Goal: Transaction & Acquisition: Purchase product/service

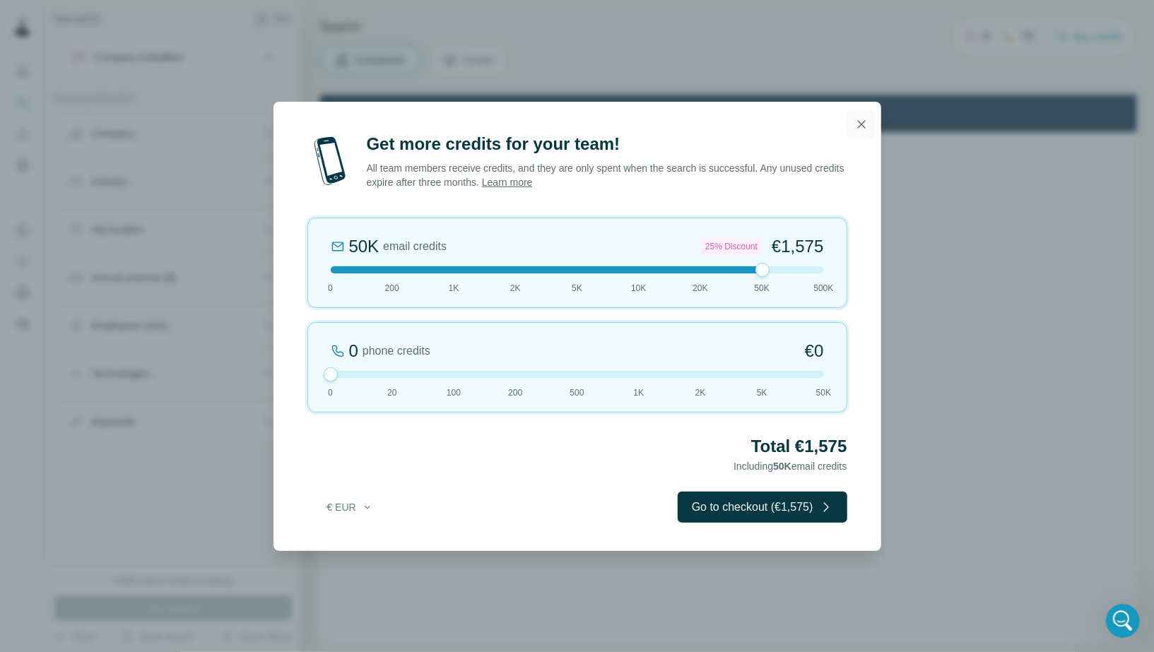
click at [859, 121] on icon "button" at bounding box center [861, 124] width 14 height 14
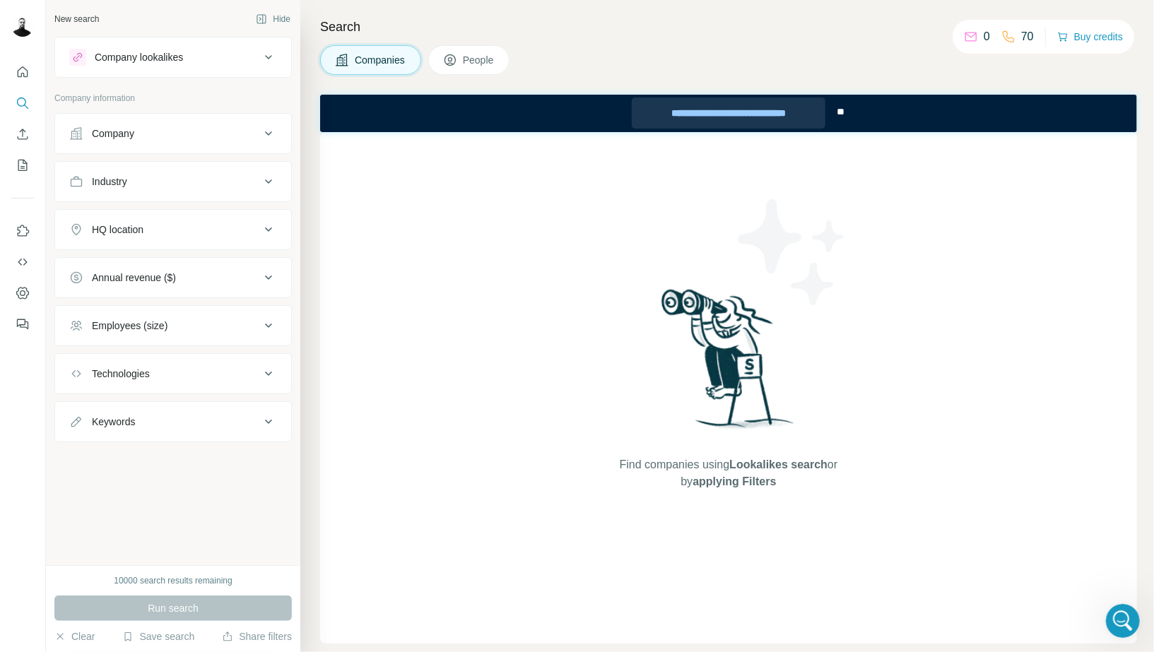
click at [737, 118] on div "**********" at bounding box center [728, 112] width 194 height 31
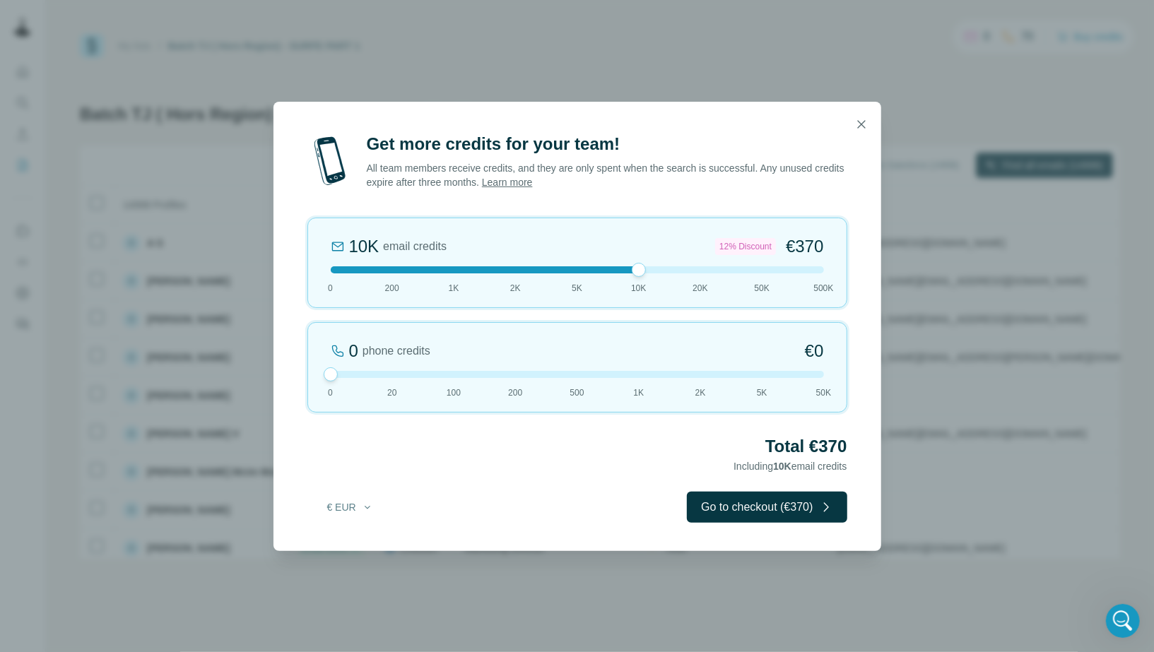
scroll to position [1093, 0]
click at [858, 122] on icon "button" at bounding box center [861, 124] width 8 height 8
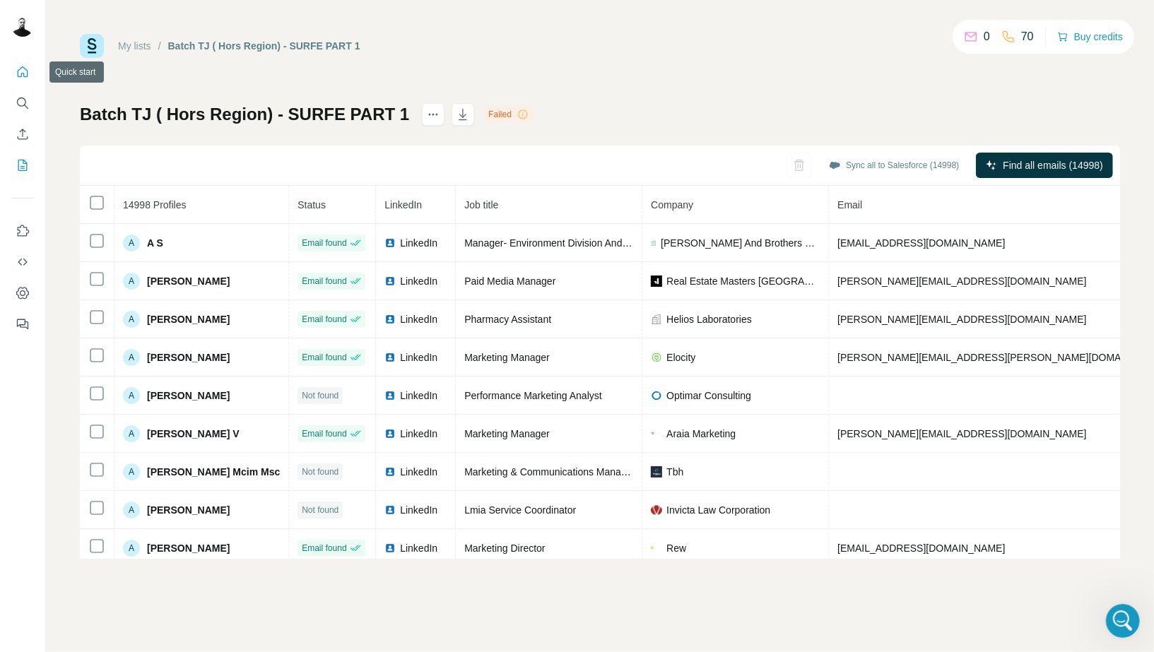
click at [30, 66] on button "Quick start" at bounding box center [22, 71] width 23 height 25
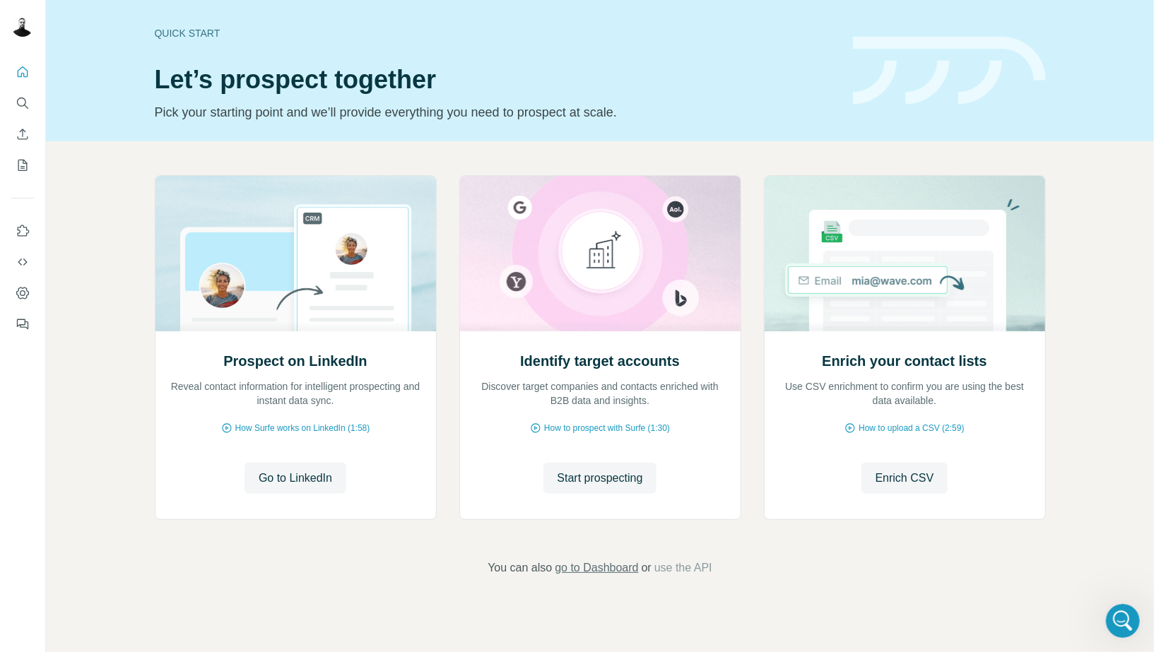
click at [602, 572] on span "go to Dashboard" at bounding box center [596, 568] width 83 height 17
click at [33, 107] on button "Search" at bounding box center [22, 102] width 23 height 25
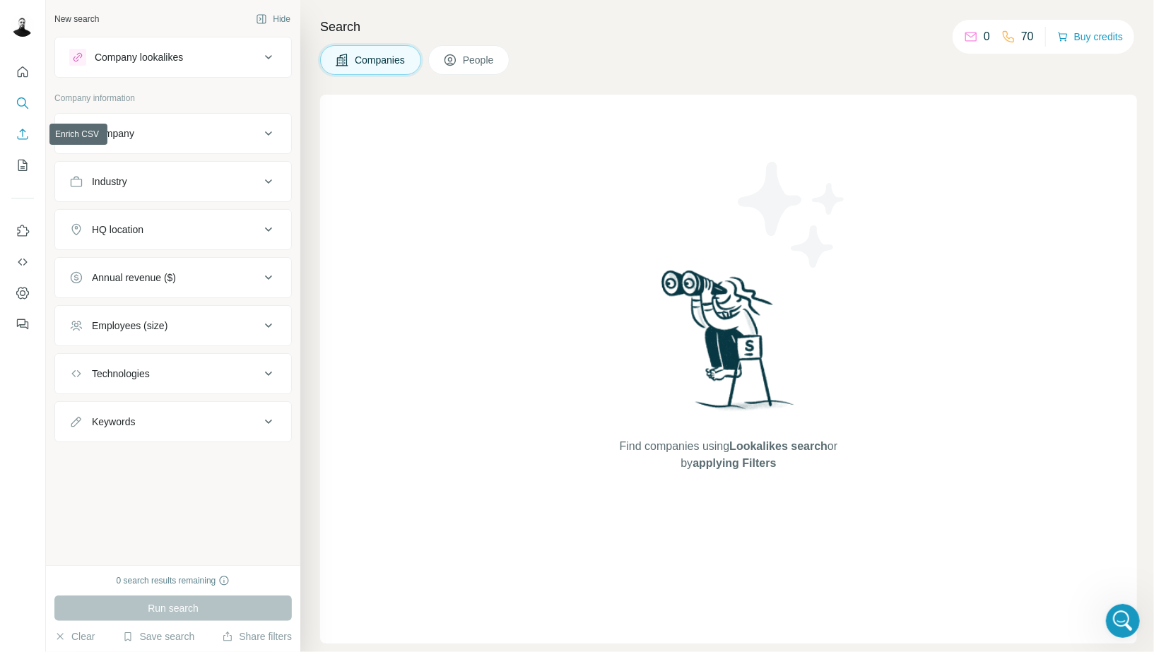
click at [23, 141] on button "Enrich CSV" at bounding box center [22, 134] width 23 height 25
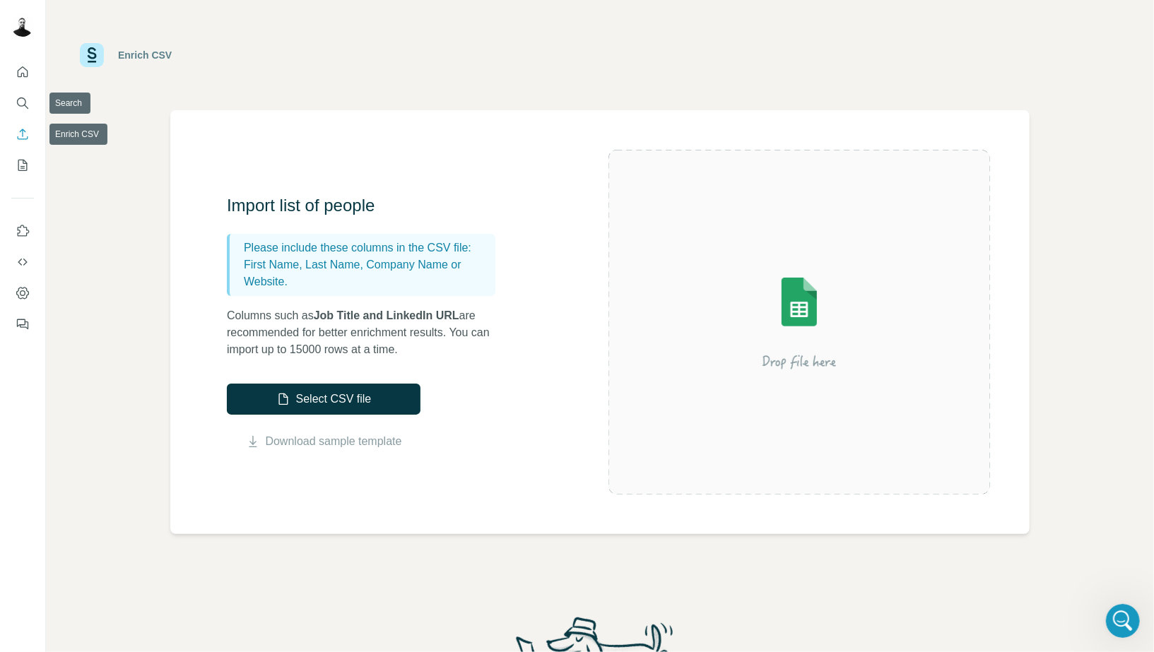
click at [35, 88] on div at bounding box center [22, 194] width 45 height 286
click at [18, 103] on icon "Search" at bounding box center [21, 102] width 9 height 9
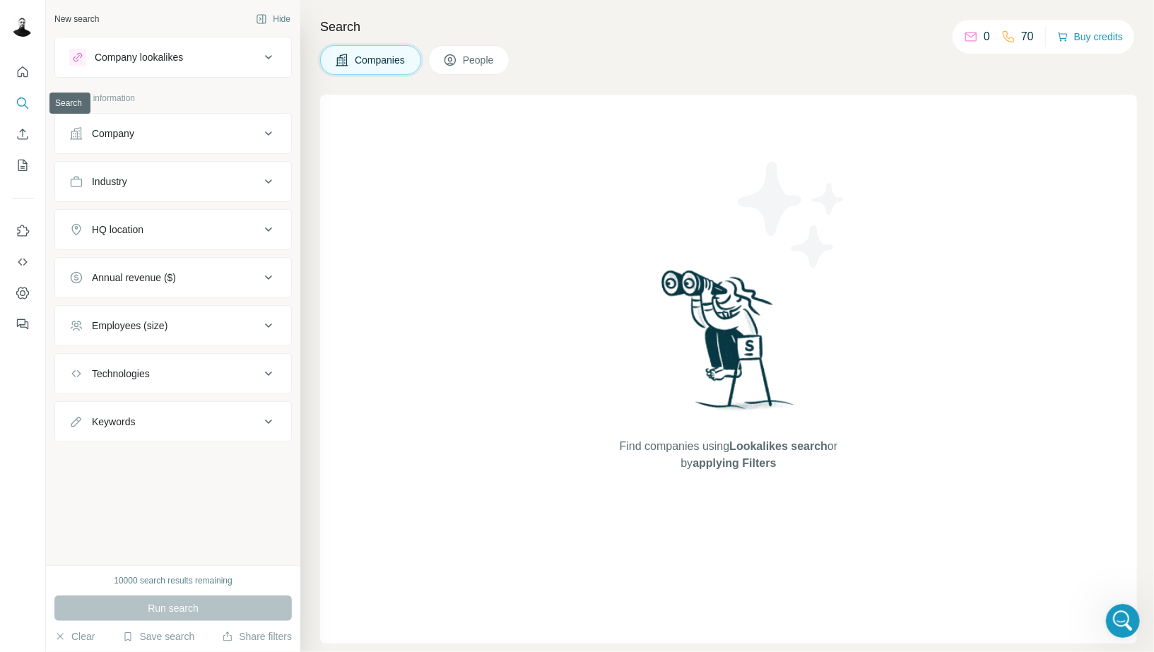
click at [18, 138] on icon "Enrich CSV" at bounding box center [23, 134] width 11 height 11
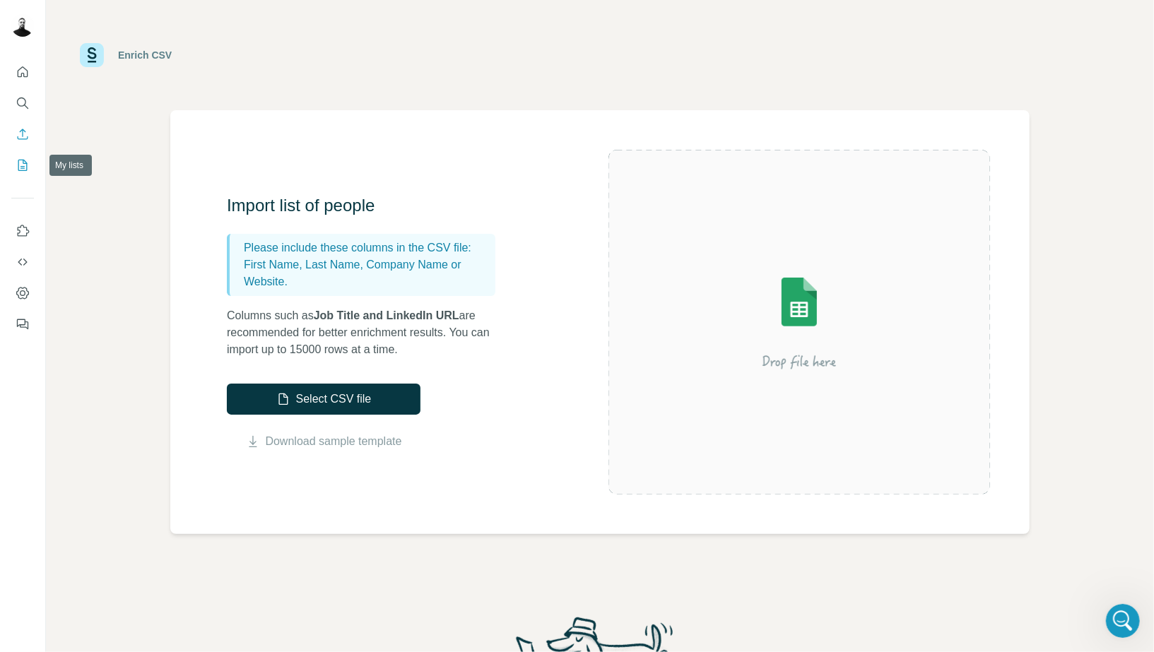
click at [23, 167] on icon "My lists" at bounding box center [23, 164] width 7 height 9
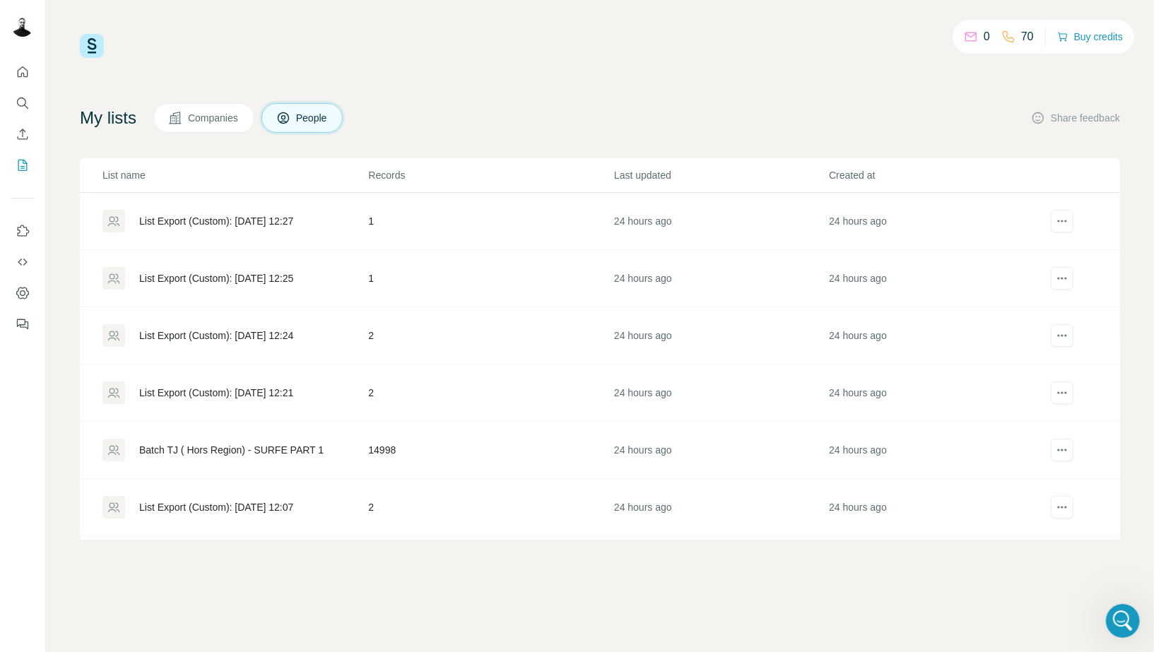
click at [1001, 32] on icon at bounding box center [1008, 37] width 14 height 14
click at [1079, 32] on button "Buy credits" at bounding box center [1090, 37] width 66 height 20
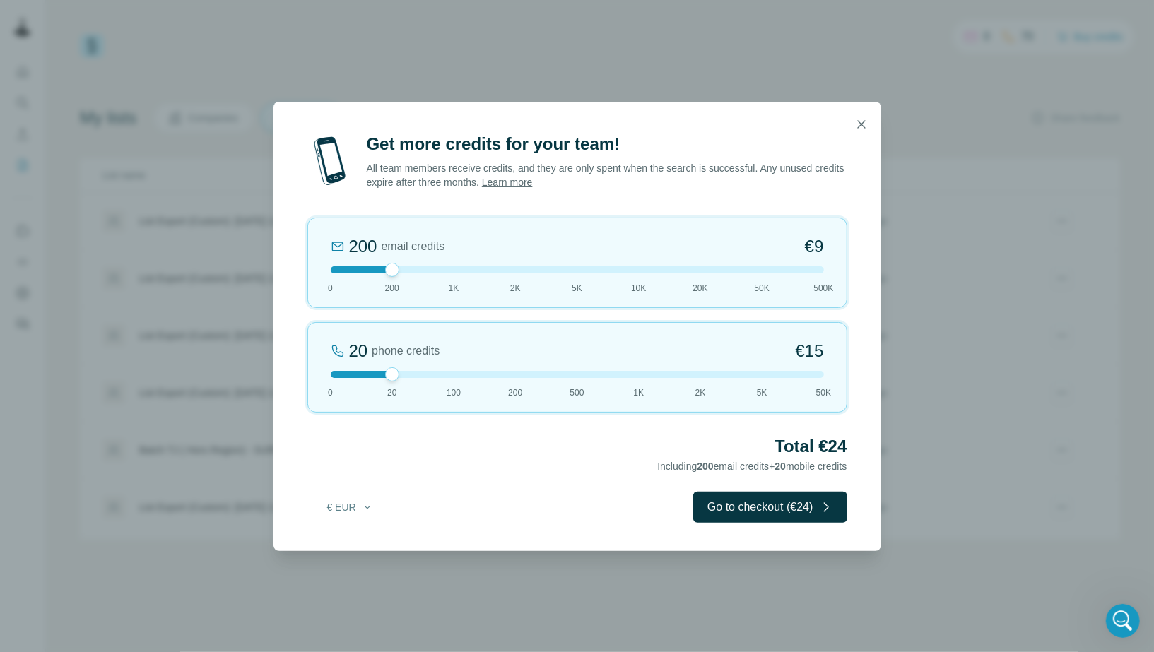
click at [827, 264] on div "200 email credits €9 0 200 1K 2K 5K 10K 20K 50K 500K" at bounding box center [577, 263] width 540 height 90
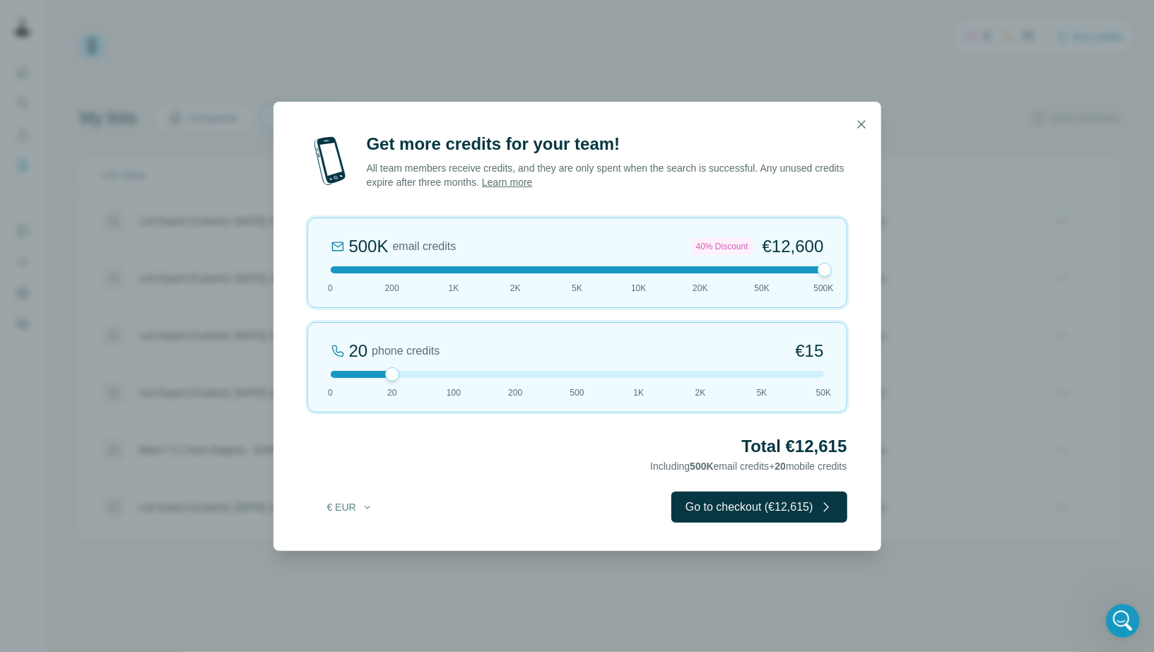
click at [819, 267] on div at bounding box center [825, 270] width 14 height 14
click at [757, 271] on div at bounding box center [577, 269] width 493 height 7
click at [687, 279] on div "50K email credits 25% Discount €1,575 0 200 1K 2K 5K 10K 20K 50K 500K" at bounding box center [577, 263] width 540 height 90
drag, startPoint x: 384, startPoint y: 375, endPoint x: 288, endPoint y: 385, distance: 96.6
click at [288, 385] on div "Get more credits for your team! All team members receive credits, and they are …" at bounding box center [577, 342] width 608 height 418
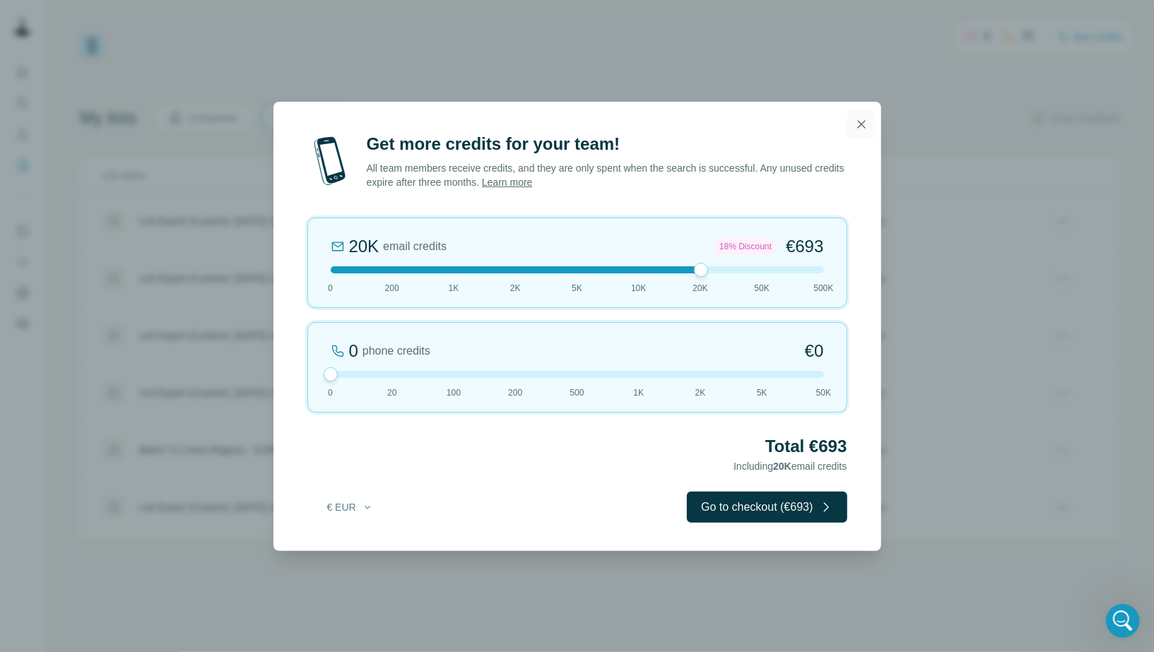
click at [854, 129] on icon "button" at bounding box center [861, 124] width 14 height 14
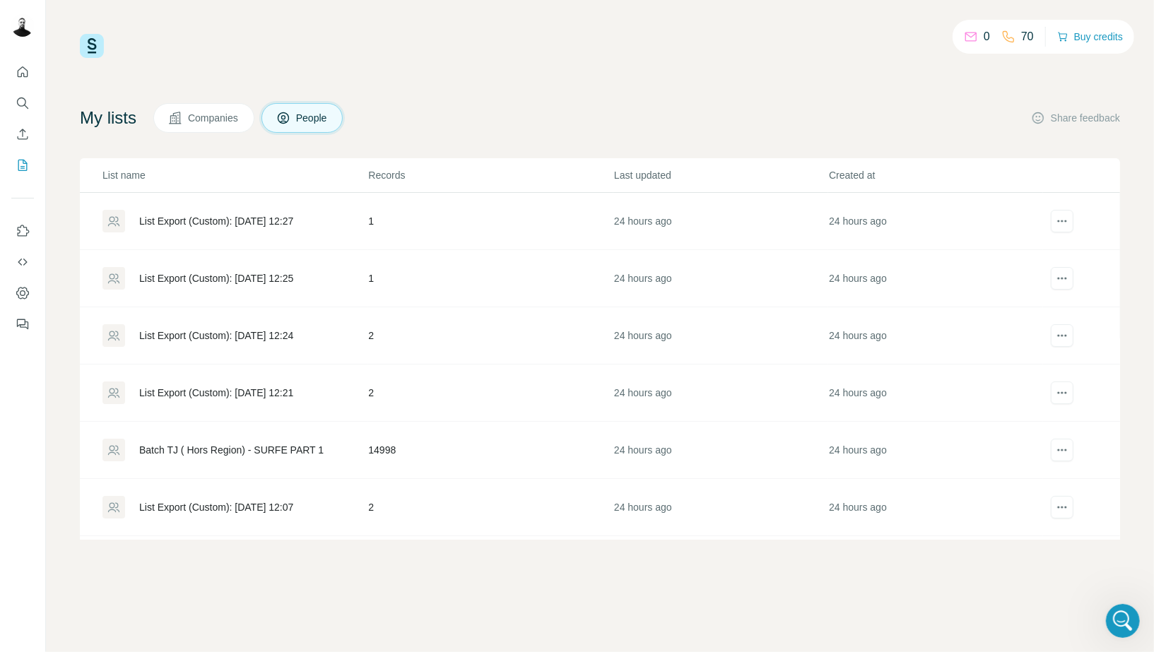
click at [909, 83] on div "0 70 Buy credits My lists Companies People Share feedback List name Records Las…" at bounding box center [600, 287] width 1040 height 506
click at [27, 75] on icon "Quick start" at bounding box center [23, 71] width 11 height 11
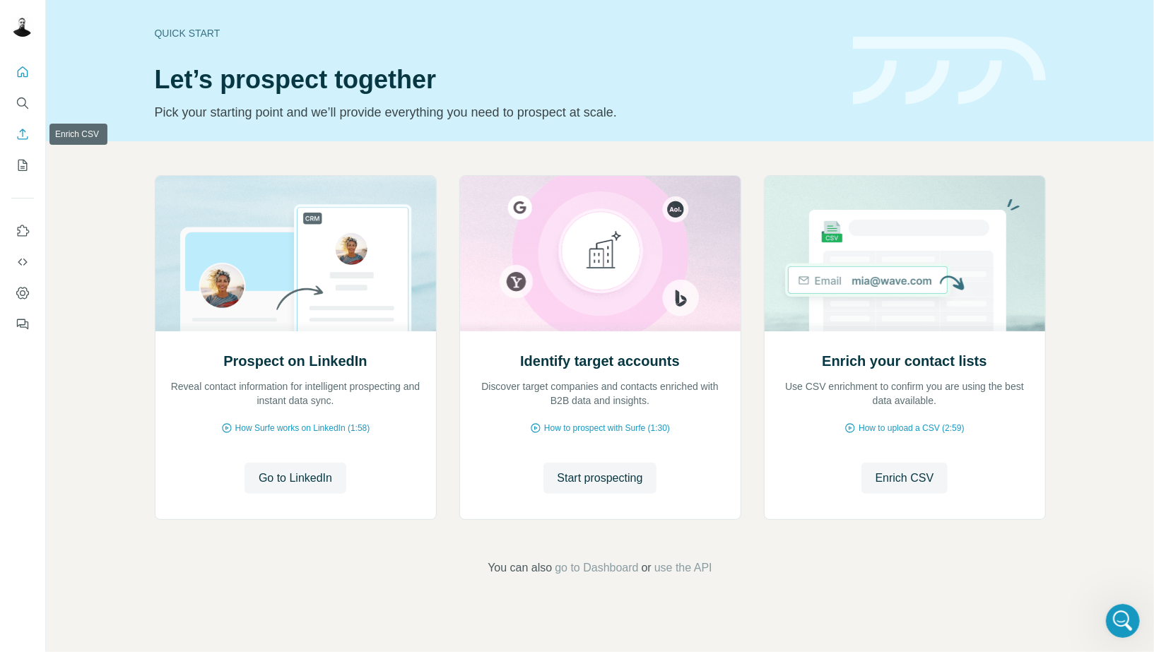
click at [27, 140] on icon "Enrich CSV" at bounding box center [23, 134] width 14 height 14
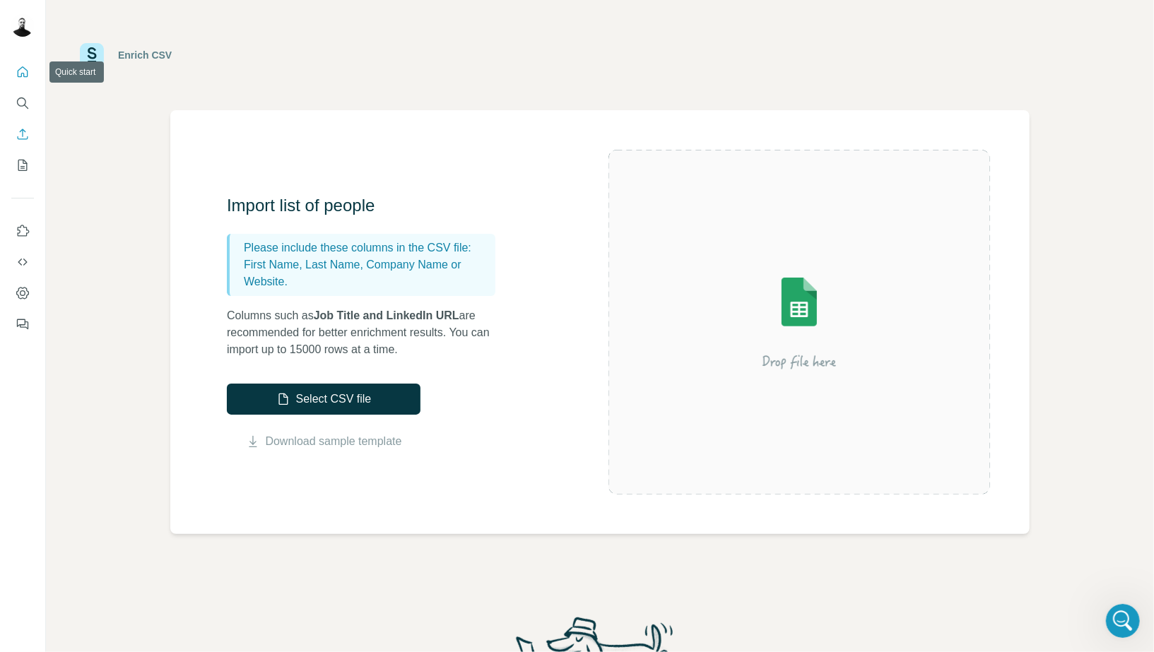
click at [28, 66] on icon "Quick start" at bounding box center [23, 72] width 14 height 14
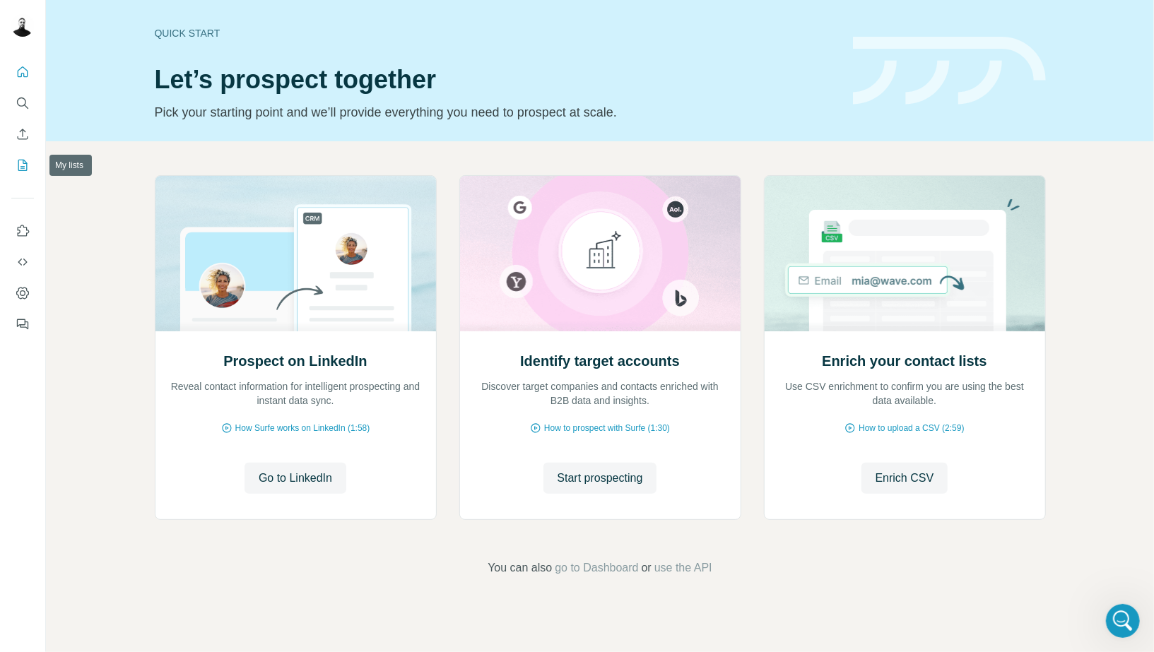
click at [18, 164] on icon "My lists" at bounding box center [23, 165] width 14 height 14
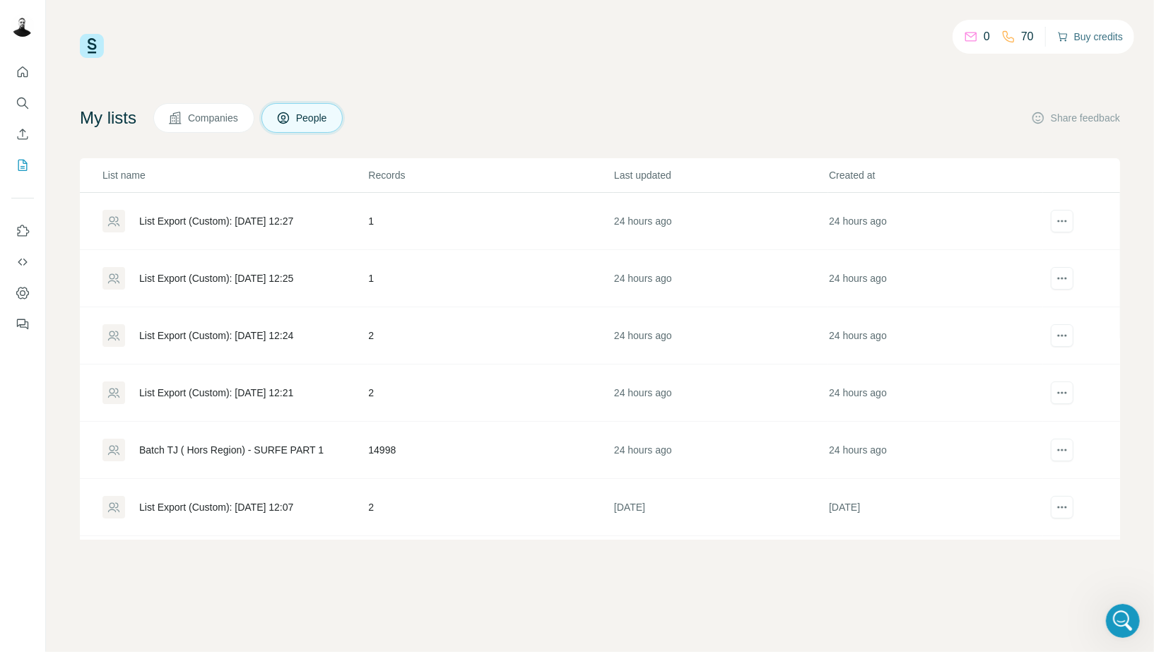
click at [1081, 35] on button "Buy credits" at bounding box center [1090, 37] width 66 height 20
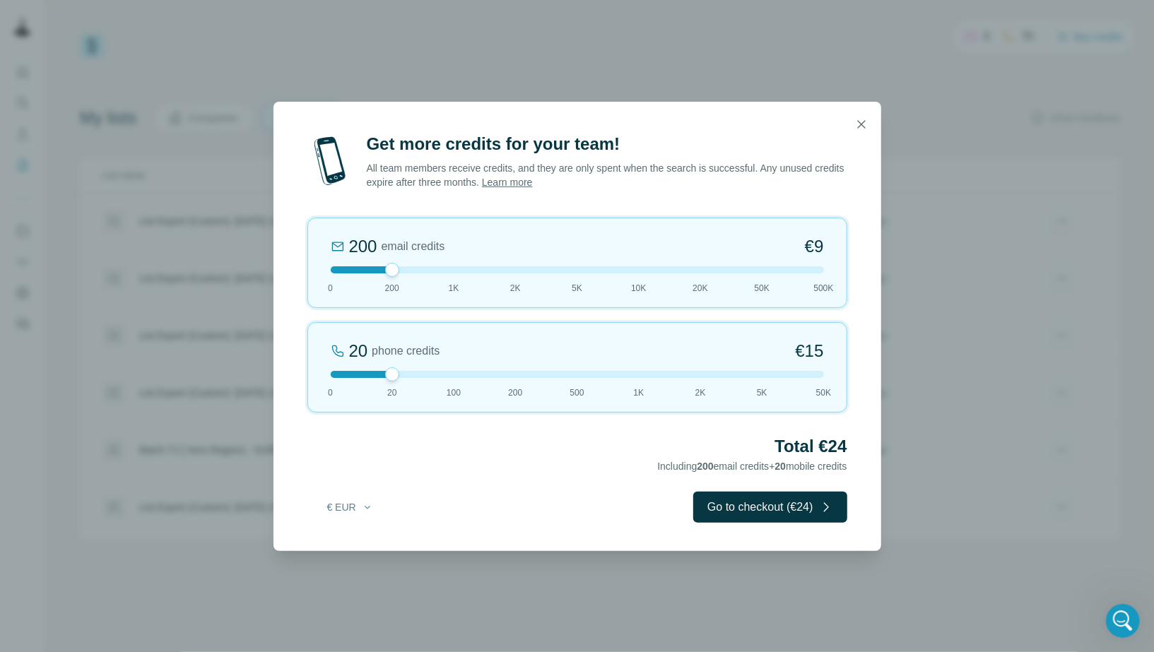
drag, startPoint x: 498, startPoint y: 272, endPoint x: 514, endPoint y: 271, distance: 15.6
click at [498, 272] on div at bounding box center [577, 269] width 493 height 7
drag, startPoint x: 601, startPoint y: 269, endPoint x: 615, endPoint y: 269, distance: 14.8
click at [601, 269] on div at bounding box center [577, 269] width 493 height 7
click at [673, 269] on div at bounding box center [577, 269] width 493 height 7
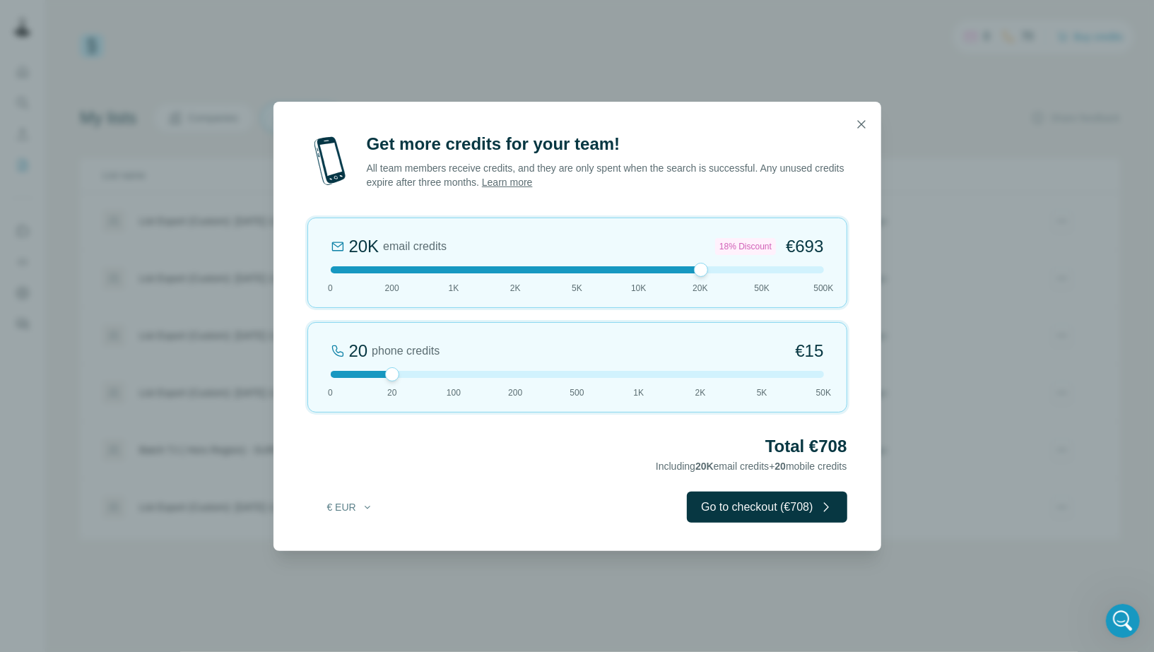
drag, startPoint x: 381, startPoint y: 374, endPoint x: 330, endPoint y: 378, distance: 51.1
click at [330, 378] on div "20 phone credits €15 0 20 100 200 500 1K 2K 5K 50K" at bounding box center [577, 367] width 540 height 90
click at [331, 377] on div at bounding box center [331, 374] width 14 height 14
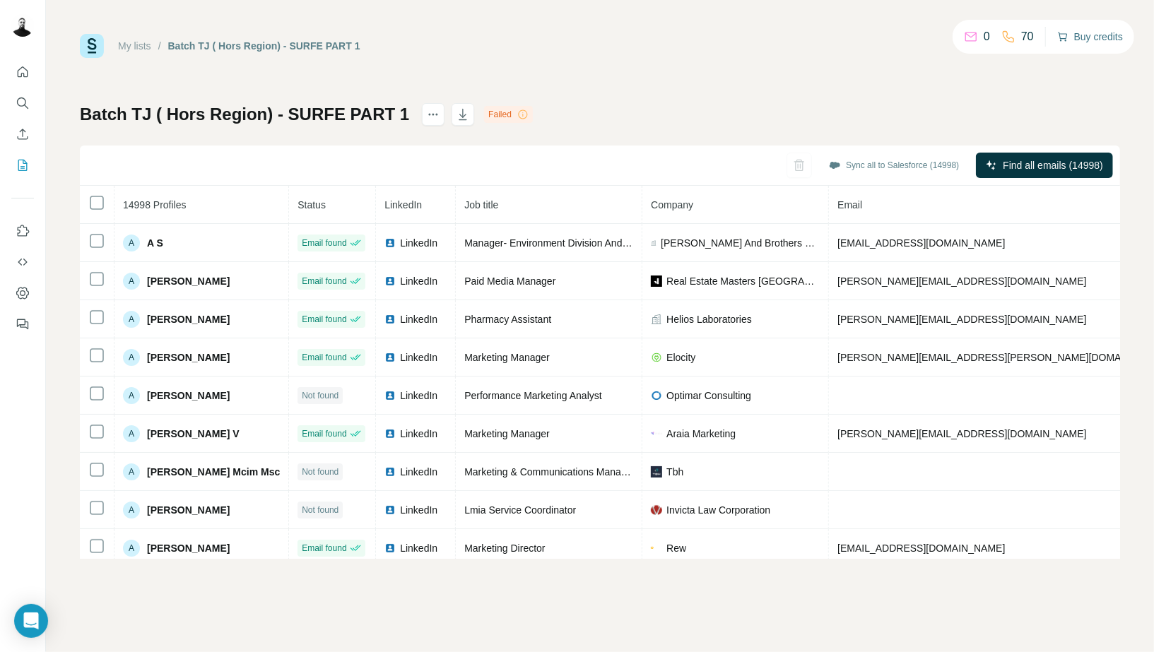
click at [1078, 40] on button "Buy credits" at bounding box center [1090, 37] width 66 height 20
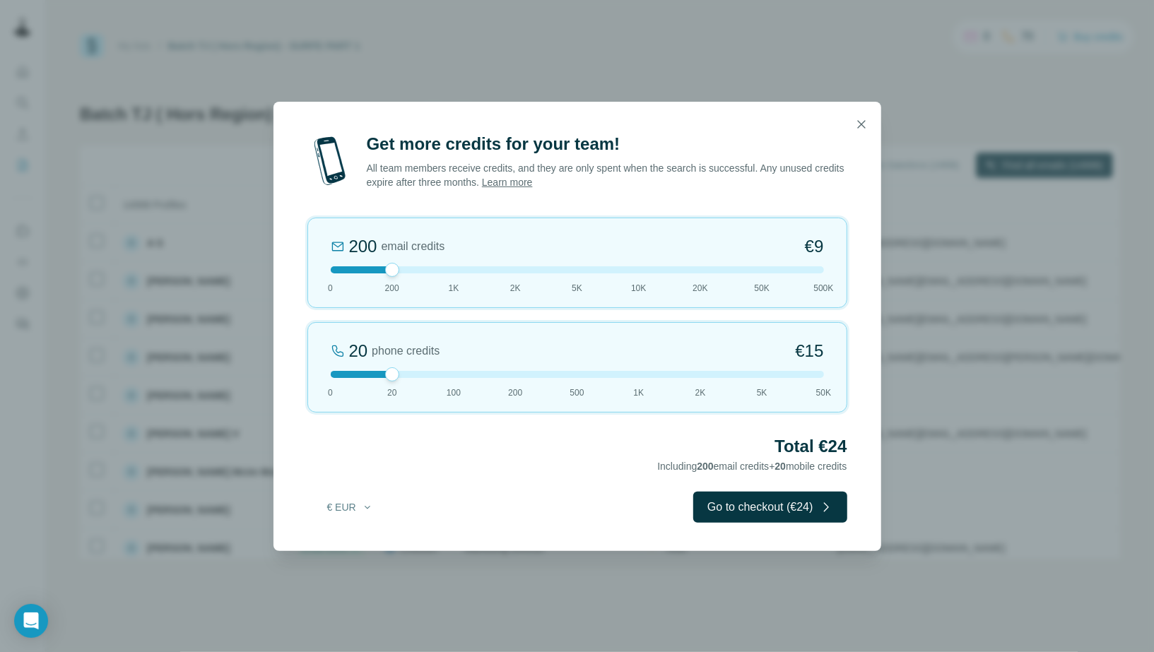
click at [639, 278] on div "200 email credits €9 0 200 1K 2K 5K 10K 20K 50K 500K" at bounding box center [577, 263] width 540 height 90
click at [749, 276] on div "10K email credits 12% Discount €370 0 200 1K 2K 5K 10K 20K 50K 500K" at bounding box center [577, 263] width 540 height 90
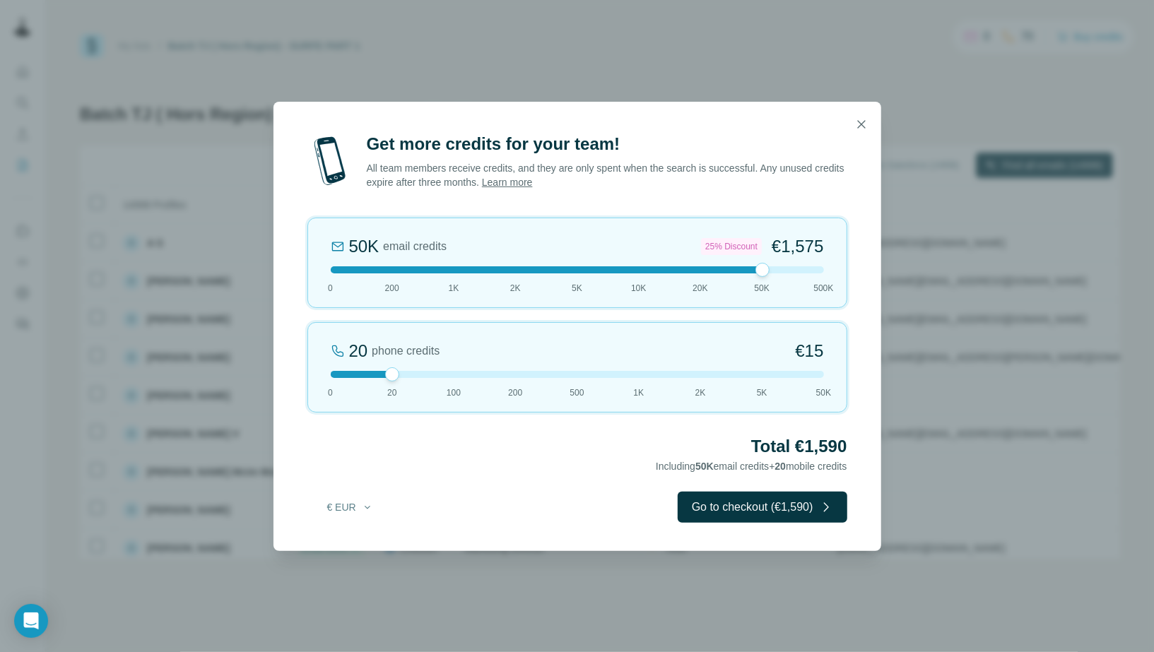
click at [718, 276] on div "50K email credits 25% Discount €1,575 0 200 1K 2K 5K 10K 20K 50K 500K" at bounding box center [577, 263] width 540 height 90
click at [647, 272] on div at bounding box center [577, 269] width 493 height 7
click at [758, 276] on div "10K email credits 12% Discount €370 0 200 1K 2K 5K 10K 20K 50K 500K" at bounding box center [577, 263] width 540 height 90
click at [694, 273] on div "50K email credits 25% Discount €1,575 0 200 1K 2K 5K 10K 20K 50K 500K" at bounding box center [577, 263] width 540 height 90
click at [625, 266] on div "20K email credits 18% Discount €693 0 200 1K 2K 5K 10K 20K 50K 500K" at bounding box center [577, 263] width 540 height 90
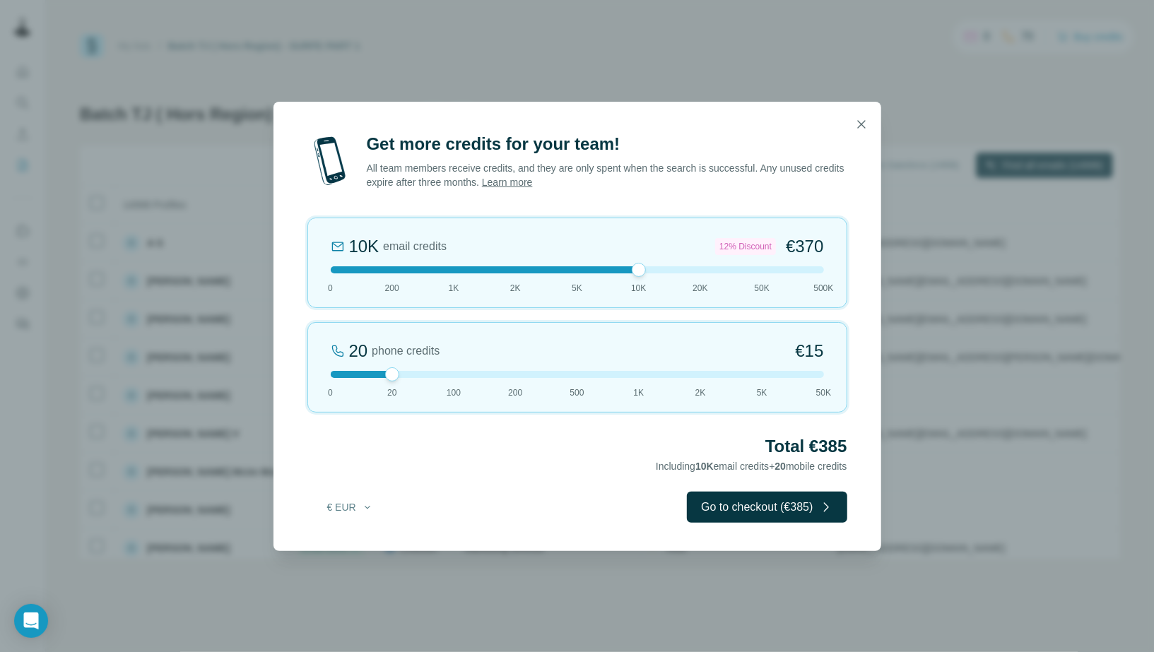
click at [692, 271] on div at bounding box center [577, 269] width 493 height 7
click at [866, 150] on div "Get more credits for your team! All team members receive credits, and they are …" at bounding box center [577, 342] width 608 height 418
click at [853, 122] on button "button" at bounding box center [861, 124] width 28 height 28
